Goal: Obtain resource: Download file/media

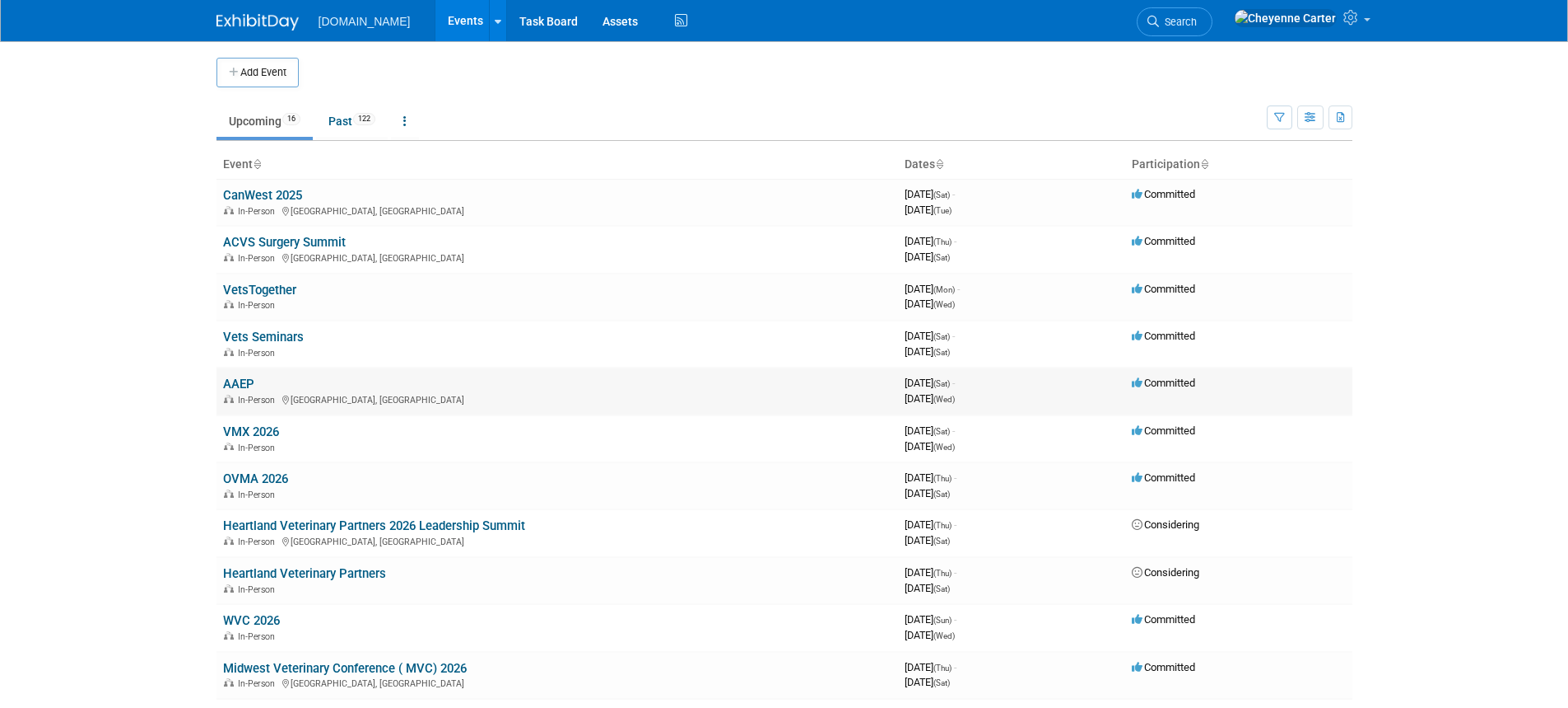
click at [246, 383] on link "AAEP" at bounding box center [238, 383] width 31 height 15
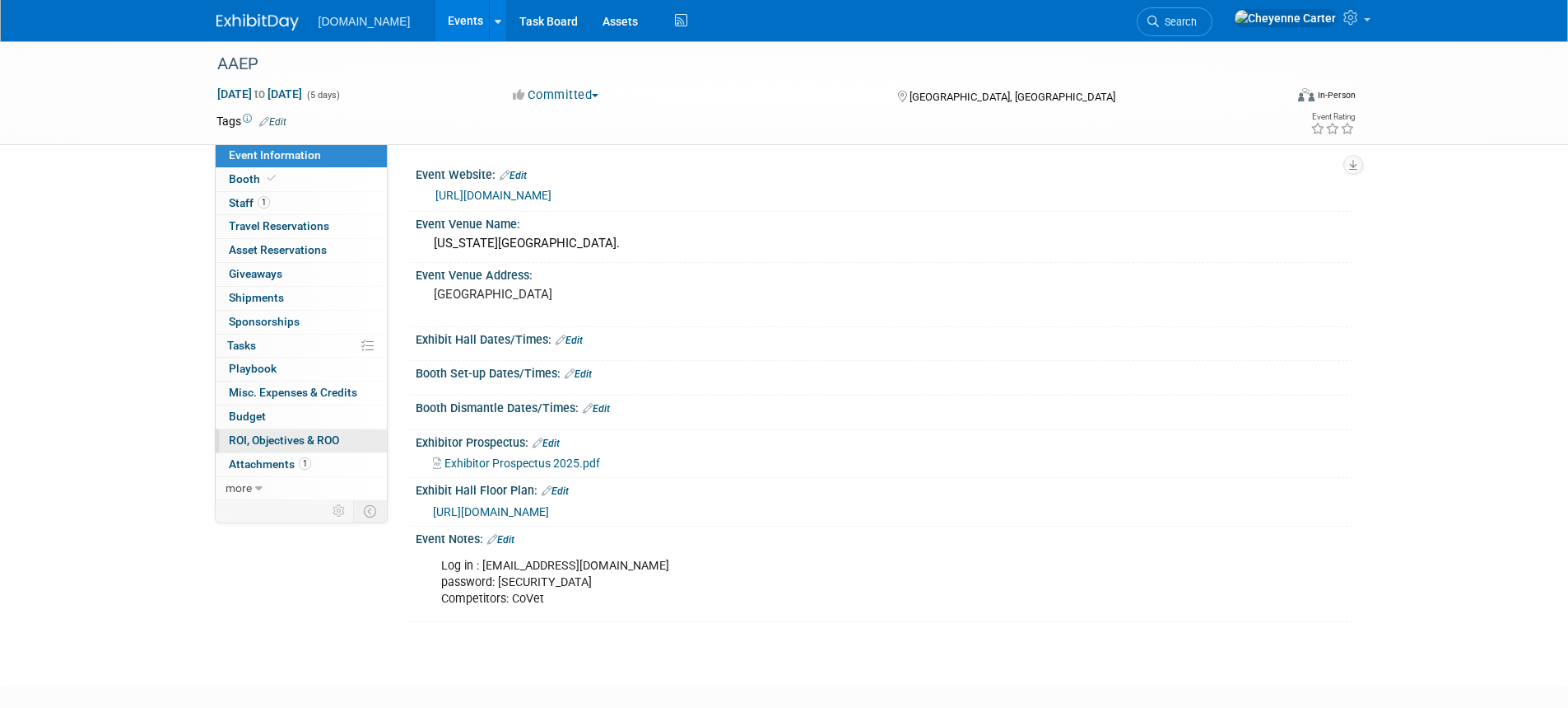
click at [268, 434] on span "ROI, Objectives & ROO 0" at bounding box center [284, 440] width 111 height 13
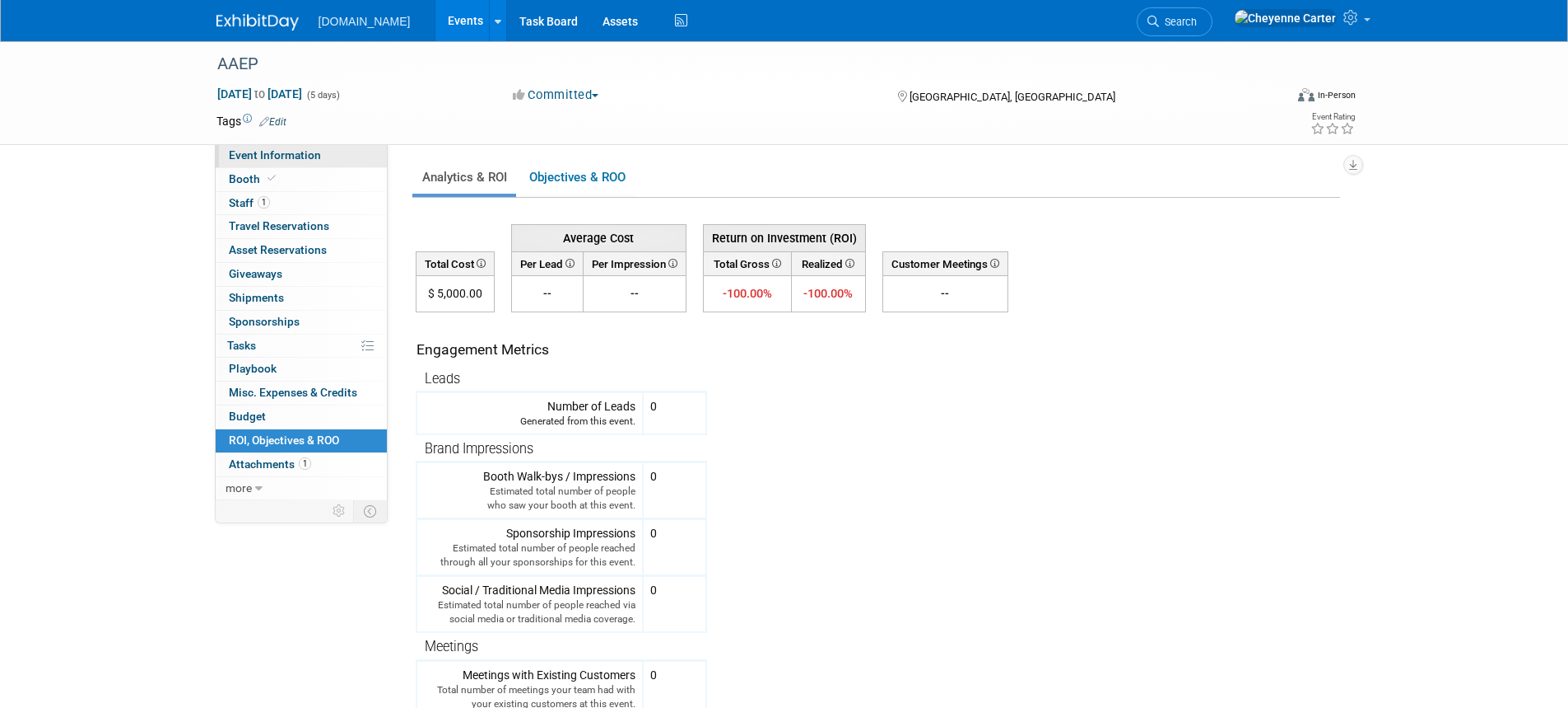
click at [301, 158] on span "Event Information" at bounding box center [275, 155] width 92 height 13
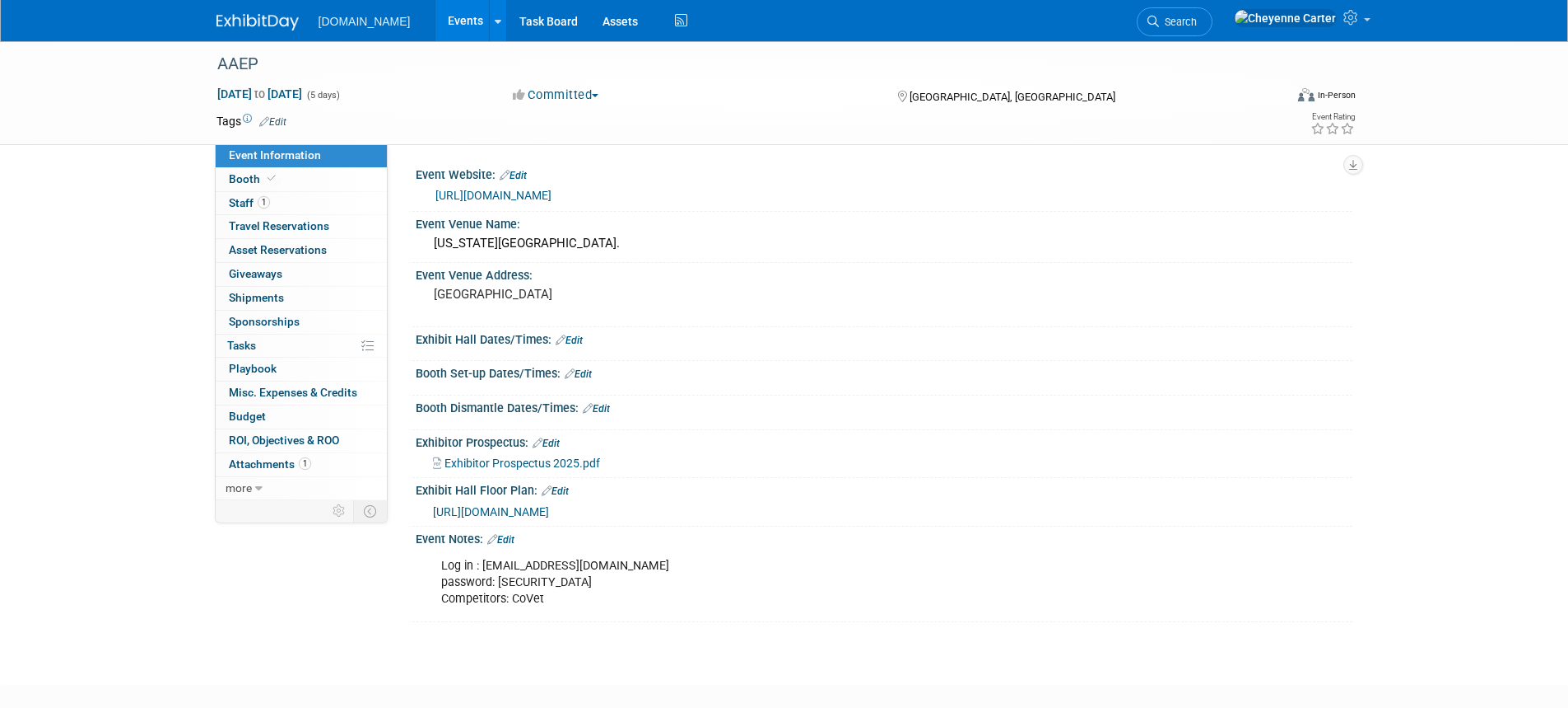
click at [510, 459] on span "Exhibitor Prospectus 2025.pdf" at bounding box center [523, 463] width 156 height 13
